Goal: Information Seeking & Learning: Learn about a topic

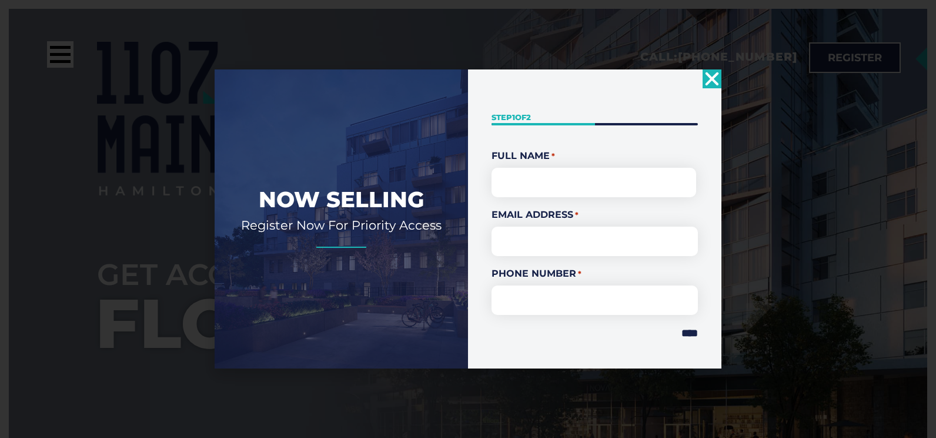
click at [713, 74] on icon "Close" at bounding box center [712, 78] width 19 height 19
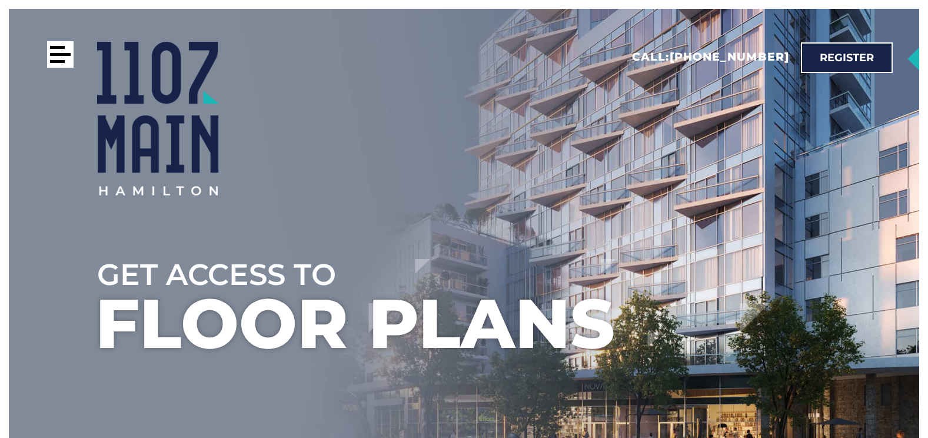
click at [49, 54] on div at bounding box center [60, 54] width 26 height 26
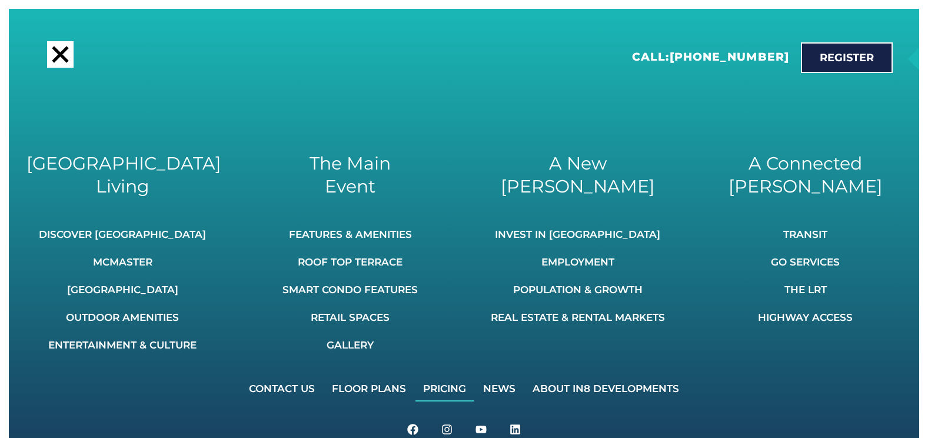
click at [431, 384] on link "Pricing" at bounding box center [444, 388] width 58 height 26
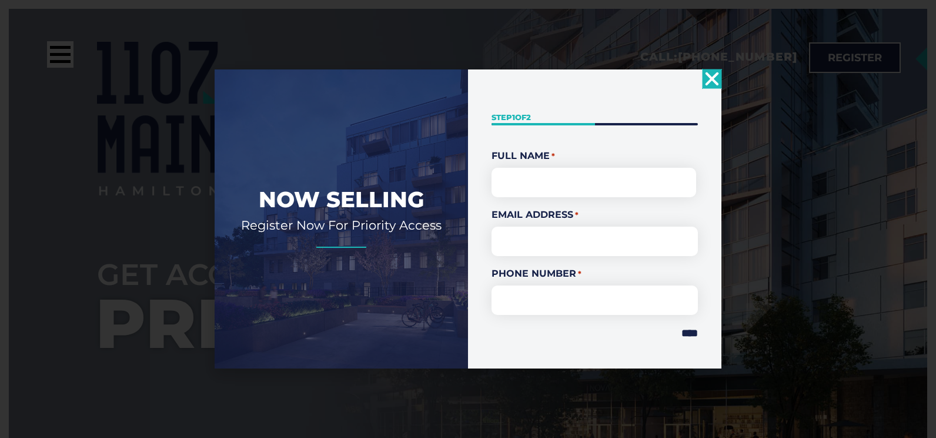
drag, startPoint x: 713, startPoint y: 72, endPoint x: 707, endPoint y: 77, distance: 7.9
click at [712, 72] on icon "Close" at bounding box center [712, 78] width 19 height 19
